Goal: Check status: Check status

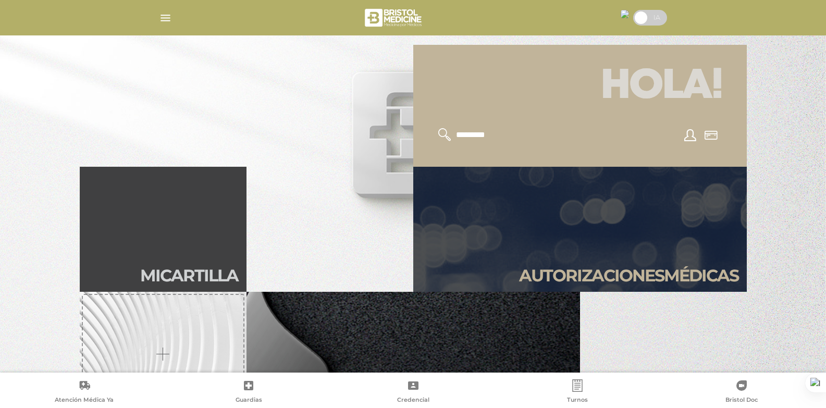
scroll to position [208, 0]
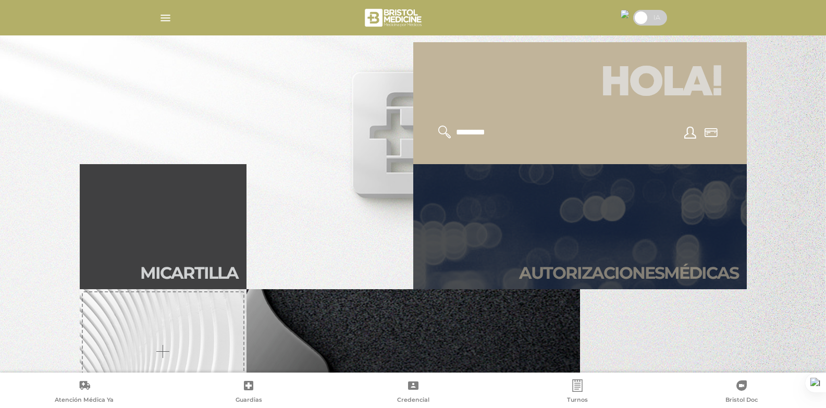
click at [589, 250] on link "Autori zaciones médicas" at bounding box center [579, 226] width 333 height 125
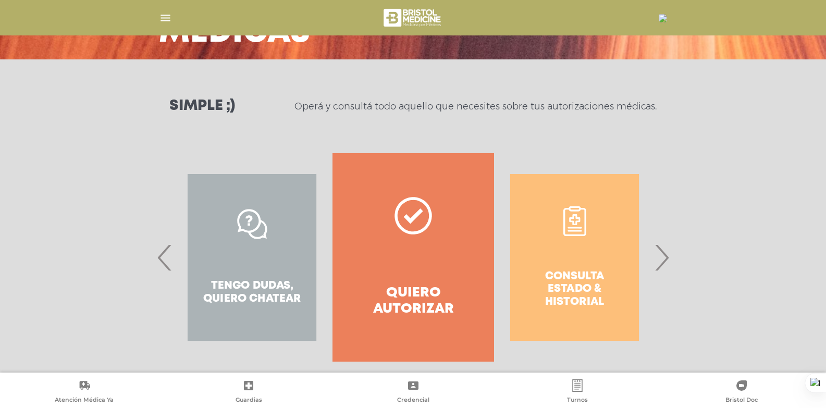
scroll to position [115, 0]
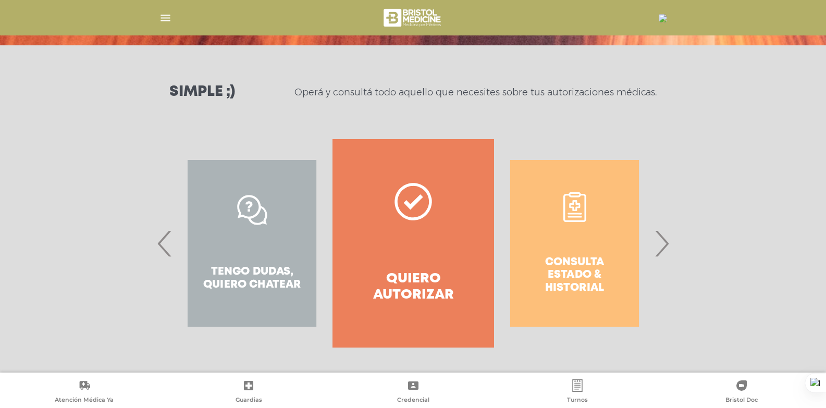
click at [660, 237] on span "›" at bounding box center [661, 243] width 20 height 56
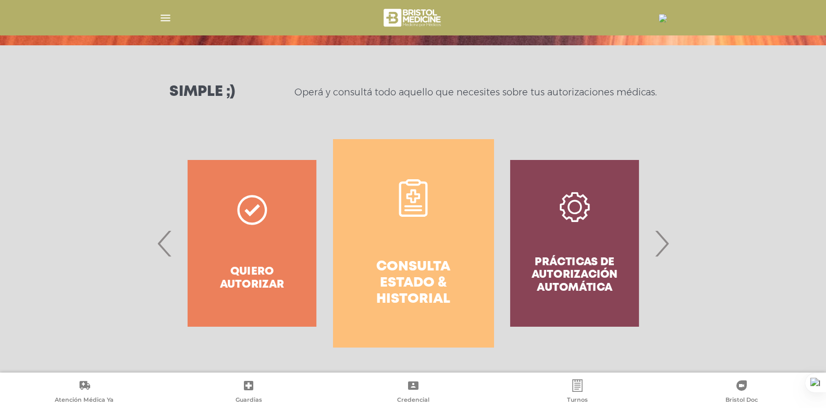
click at [492, 237] on link "Consulta estado & historial" at bounding box center [413, 243] width 161 height 208
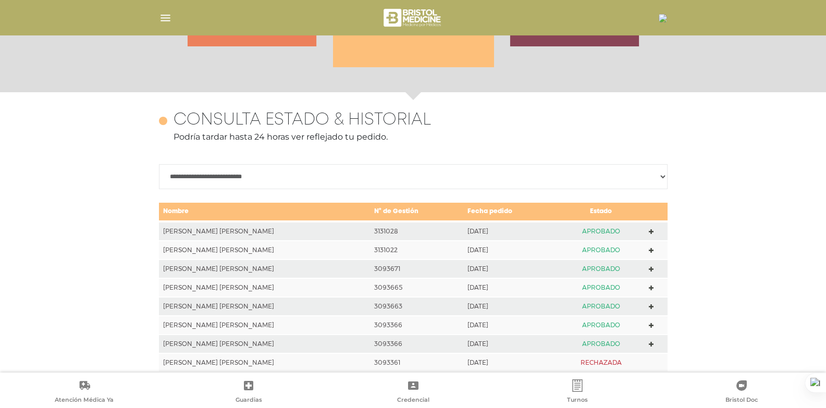
scroll to position [463, 0]
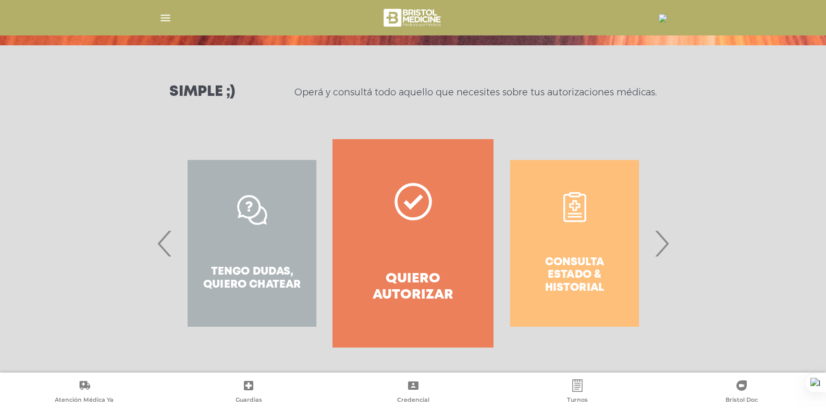
scroll to position [115, 0]
